Goal: Task Accomplishment & Management: Manage account settings

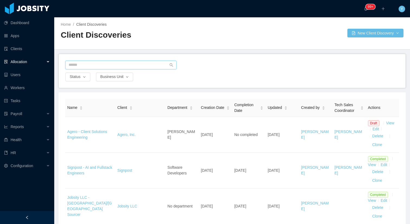
click at [101, 64] on input "text" at bounding box center [120, 65] width 111 height 9
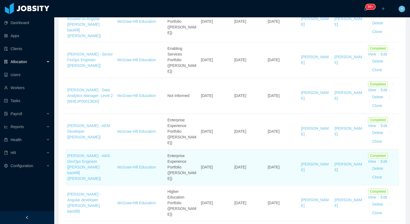
scroll to position [475, 0]
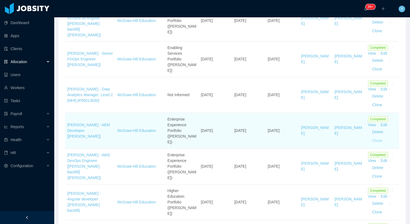
type input "**********"
click at [378, 137] on button "Clone" at bounding box center [377, 141] width 19 height 9
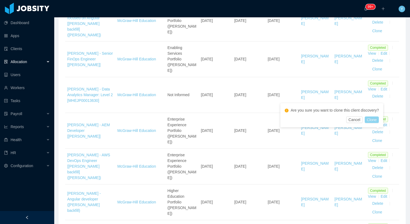
click at [376, 120] on button "Clone" at bounding box center [372, 120] width 14 height 7
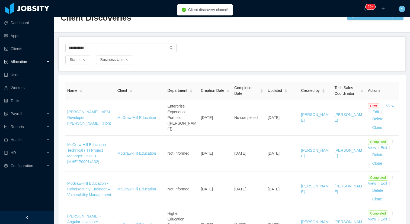
scroll to position [0, 0]
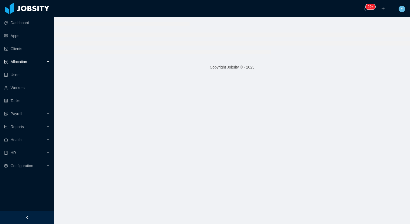
click at [378, 130] on main "Copyright Jobsity © - 2025" at bounding box center [232, 120] width 356 height 207
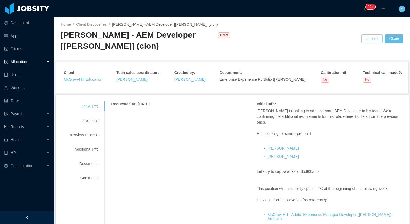
click at [371, 37] on button "Edit" at bounding box center [372, 38] width 21 height 9
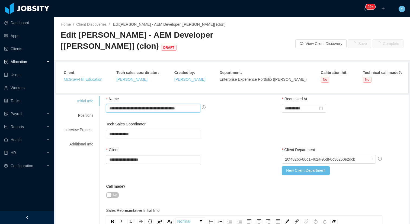
drag, startPoint x: 187, startPoint y: 109, endPoint x: 208, endPoint y: 109, distance: 20.6
click at [212, 104] on span "**********" at bounding box center [212, 104] width 0 height 0
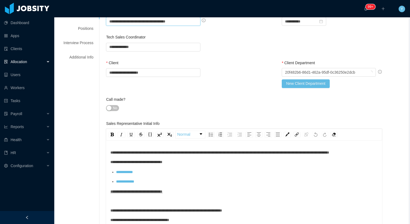
scroll to position [123, 0]
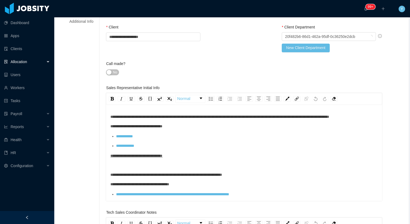
type input "**********"
click at [201, 120] on div "**********" at bounding box center [244, 117] width 268 height 6
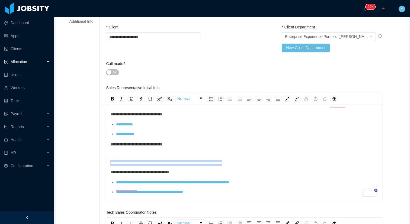
drag, startPoint x: 251, startPoint y: 169, endPoint x: 84, endPoint y: 166, distance: 167.2
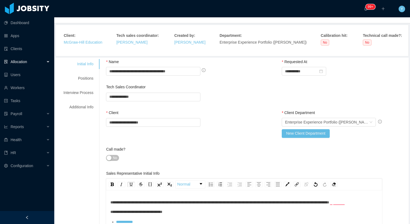
scroll to position [0, 0]
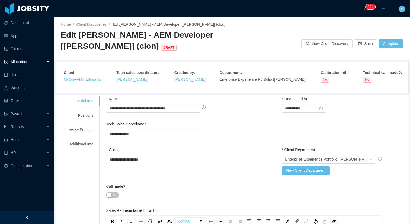
click at [367, 39] on div "Home / Client Discoveries / Edit [PERSON_NAME] - AEM Developer [[PERSON_NAME]] …" at bounding box center [232, 38] width 356 height 43
click at [364, 42] on button "Save" at bounding box center [365, 43] width 23 height 9
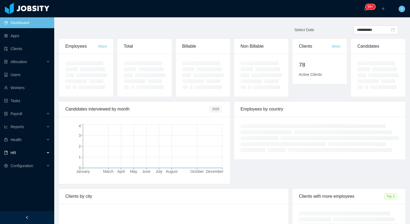
click at [32, 153] on div "HR" at bounding box center [27, 153] width 54 height 11
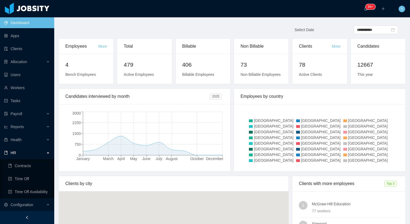
click at [32, 153] on div "HR" at bounding box center [27, 153] width 54 height 11
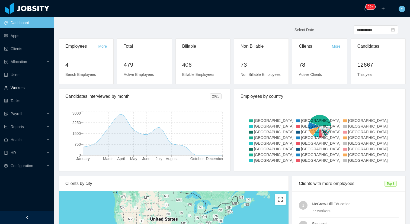
click at [26, 92] on link "Workers" at bounding box center [27, 88] width 46 height 11
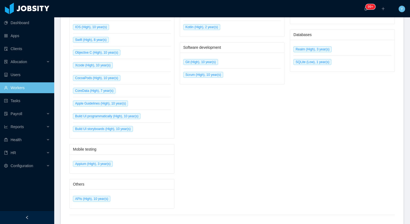
scroll to position [403, 0]
